Goal: Communication & Community: Answer question/provide support

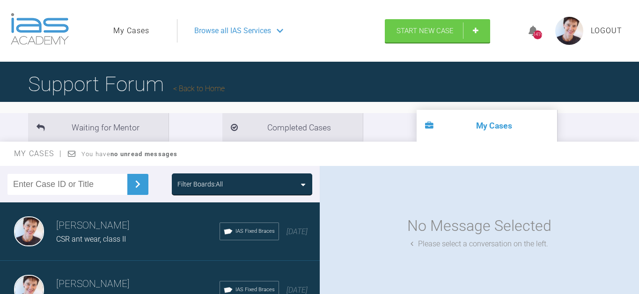
click at [235, 227] on span "IAS Fixed Braces" at bounding box center [254, 231] width 39 height 8
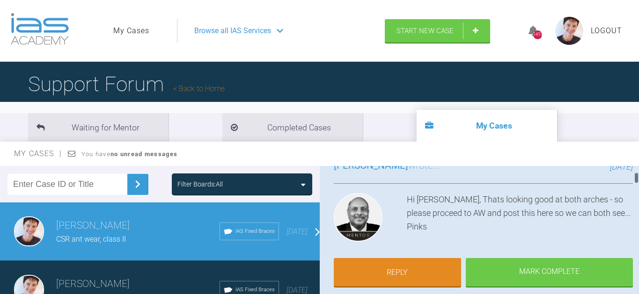
scroll to position [80, 0]
click at [407, 264] on link "Reply" at bounding box center [398, 273] width 128 height 29
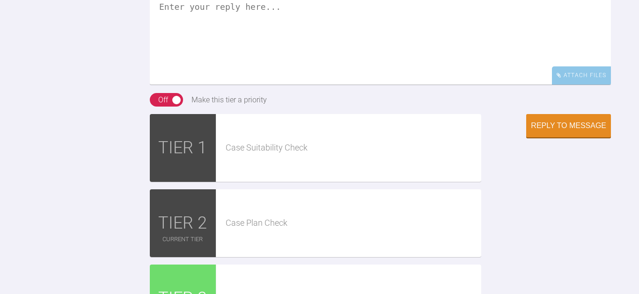
scroll to position [2040, 0]
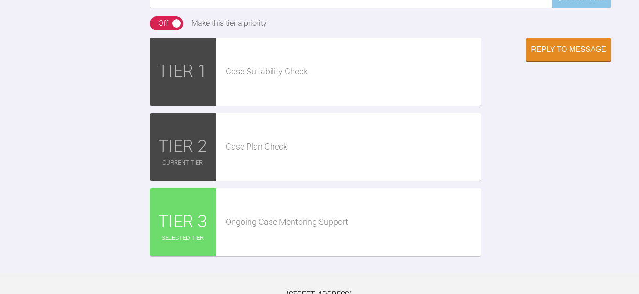
paste textarea "[URL][DOMAIN_NAME]"
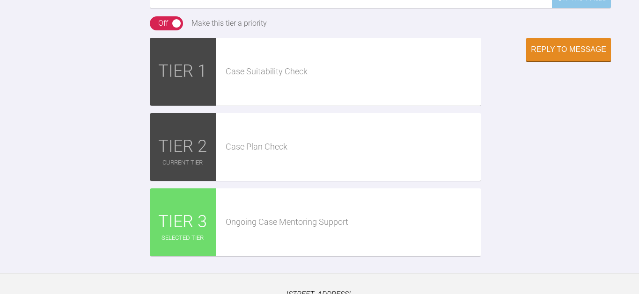
type textarea "Hi Pinks. AW done: [URL][DOMAIN_NAME]. I have a slight concern re leaving the p…"
click at [552, 55] on div "Reply to Message" at bounding box center [567, 50] width 75 height 8
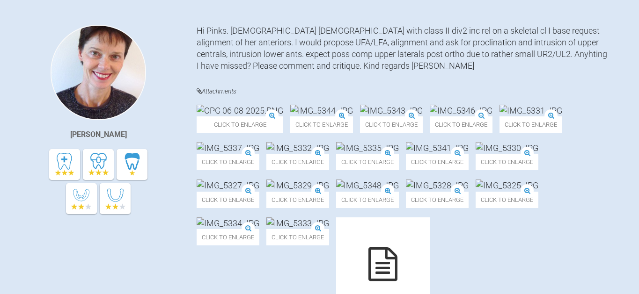
scroll to position [0, 0]
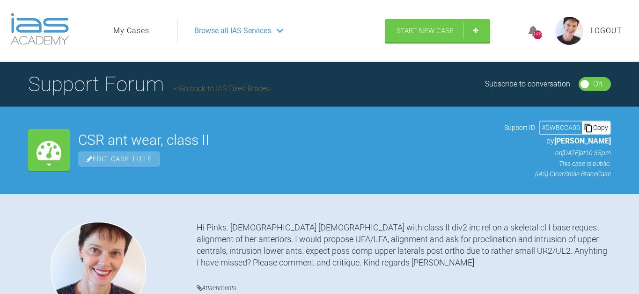
click at [132, 33] on link "My Cases" at bounding box center [131, 31] width 36 height 12
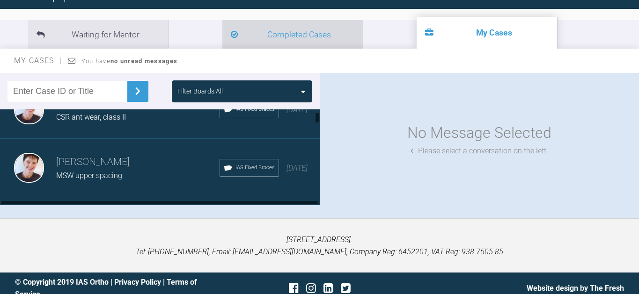
scroll to position [32, 0]
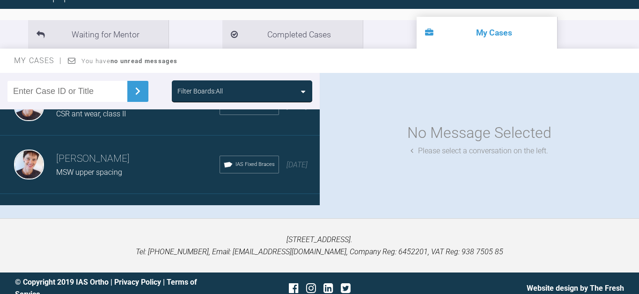
click at [151, 157] on h3 "[PERSON_NAME]" at bounding box center [137, 159] width 163 height 16
